Goal: Use online tool/utility: Utilize a website feature to perform a specific function

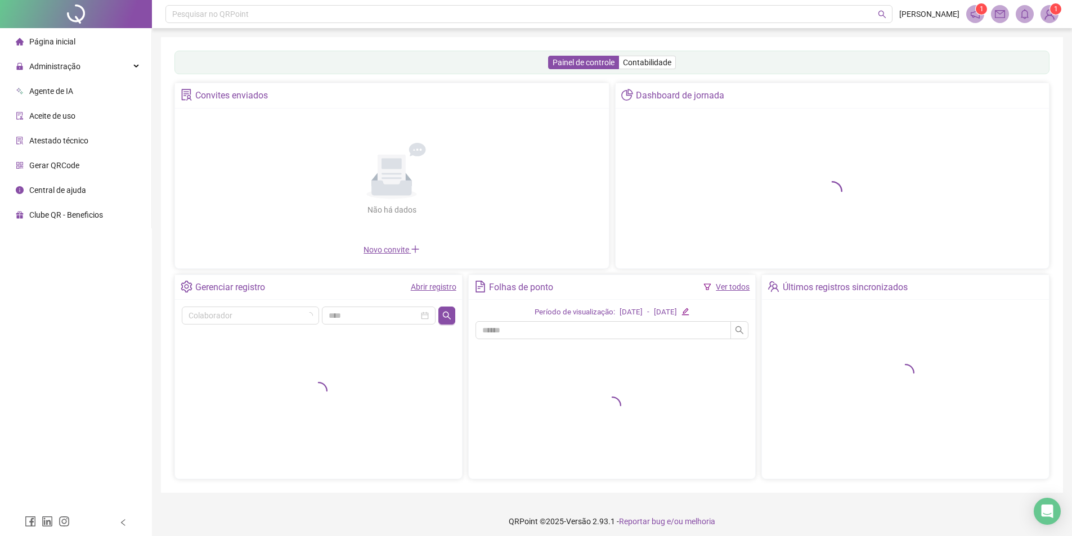
click at [65, 164] on span "Gerar QRCode" at bounding box center [54, 165] width 50 height 9
